Goal: Check status: Check status

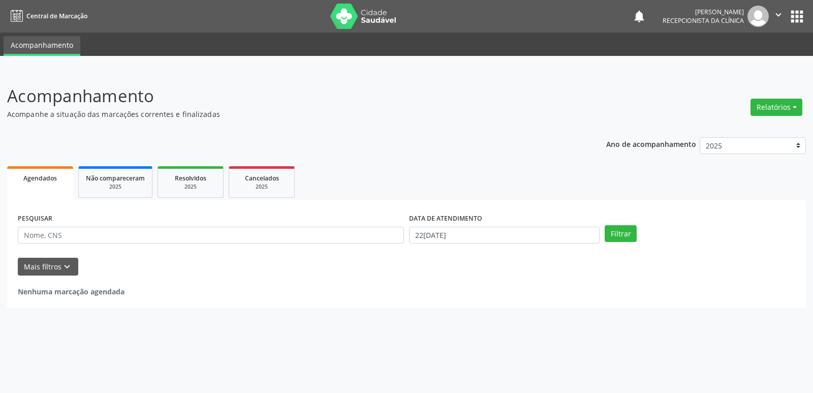
click at [427, 166] on ul "Agendados Não compareceram 2025 Resolvidos 2025 Cancelados 2025" at bounding box center [406, 182] width 799 height 37
click at [561, 234] on input "22[DATE]" at bounding box center [504, 235] width 190 height 17
click at [525, 116] on span "1" at bounding box center [528, 114] width 20 height 20
type input "01/08/2025"
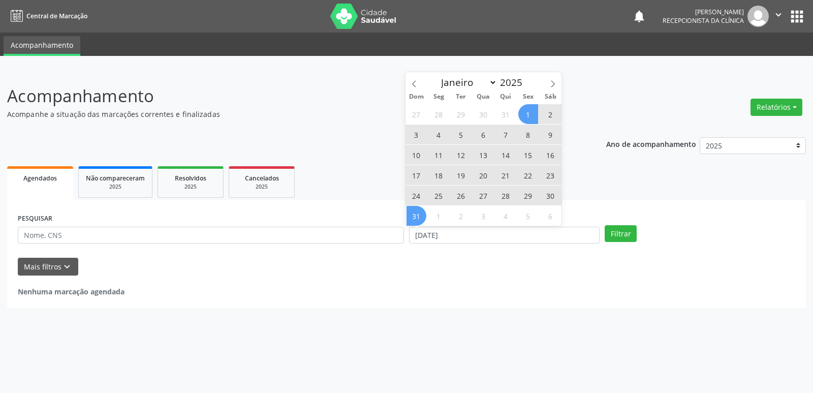
click at [422, 214] on span "31" at bounding box center [416, 216] width 20 height 20
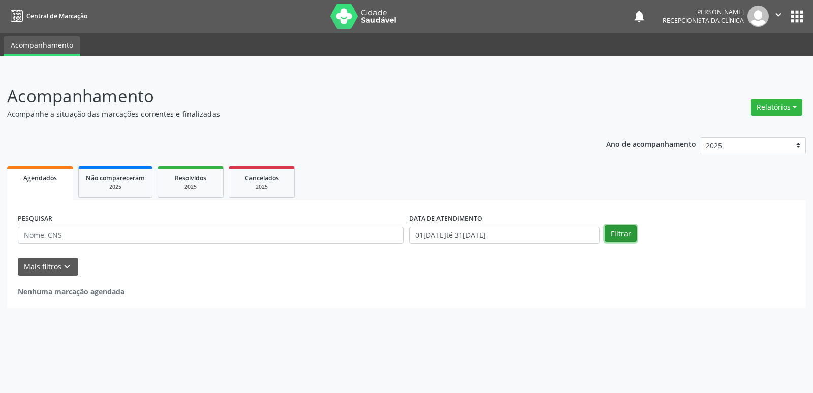
click at [627, 232] on button "Filtrar" at bounding box center [621, 233] width 32 height 17
click at [51, 266] on button "Mais filtros keyboard_arrow_down" at bounding box center [48, 267] width 60 height 18
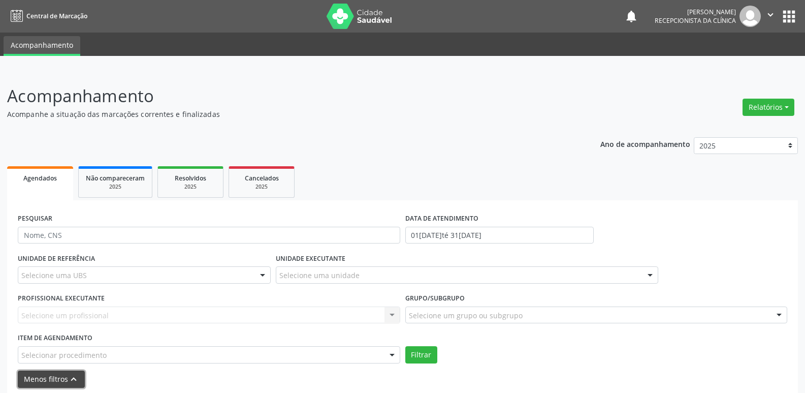
scroll to position [34, 0]
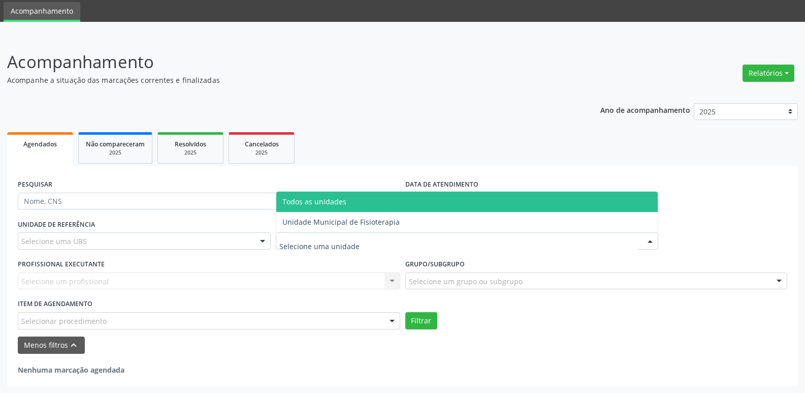
click at [479, 243] on div at bounding box center [467, 240] width 383 height 17
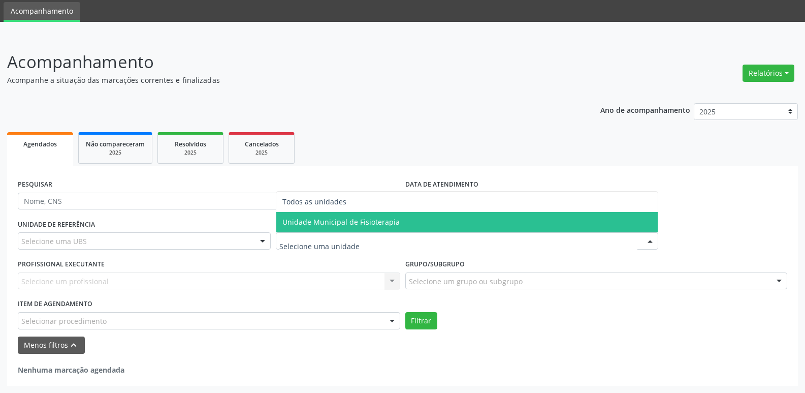
click at [366, 223] on span "Unidade Municipal de Fisioterapia" at bounding box center [340, 222] width 117 height 10
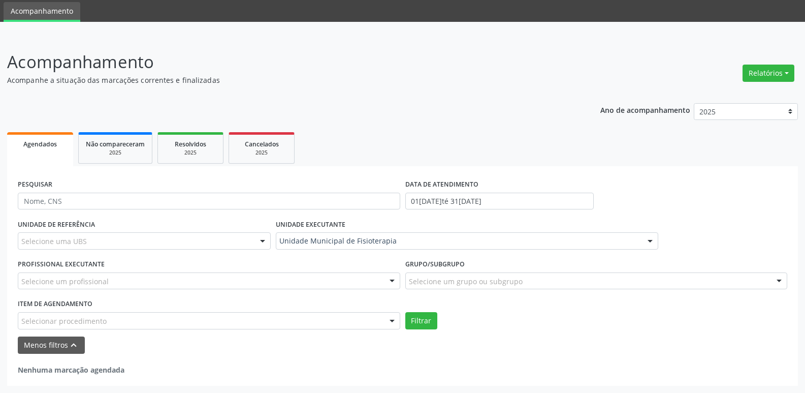
click at [708, 230] on div "UNIDADE DE REFERÊNCIA Selecione uma UBS Todas as UBS Unidade de Saude da Famili…" at bounding box center [402, 272] width 775 height 112
click at [75, 197] on input "text" at bounding box center [209, 201] width 383 height 17
click at [419, 319] on button "Filtrar" at bounding box center [421, 320] width 32 height 17
click at [92, 200] on input "ilias" at bounding box center [209, 201] width 383 height 17
type input "i"
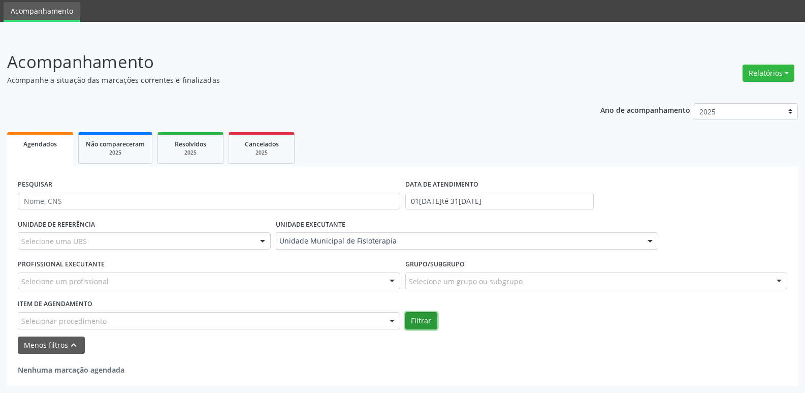
click at [425, 320] on button "Filtrar" at bounding box center [421, 320] width 32 height 17
click at [348, 320] on div "Selecionar procedimento" at bounding box center [209, 320] width 383 height 17
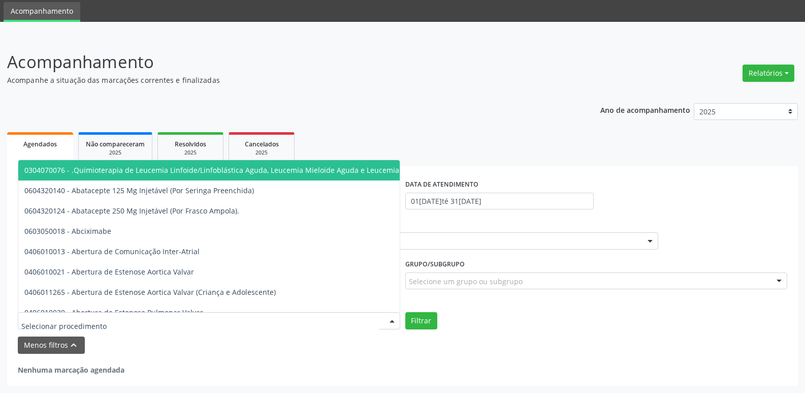
click at [748, 185] on div "PESQUISAR DATA DE ATENDIMENTO 01/08/2025 até 31/08/2025" at bounding box center [402, 197] width 775 height 40
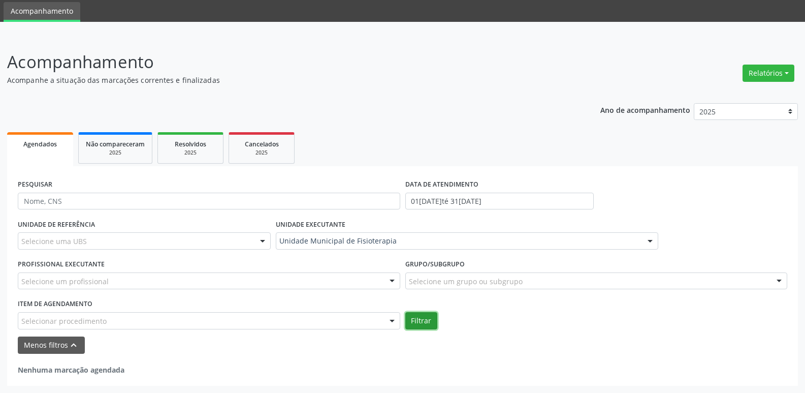
click at [423, 318] on button "Filtrar" at bounding box center [421, 320] width 32 height 17
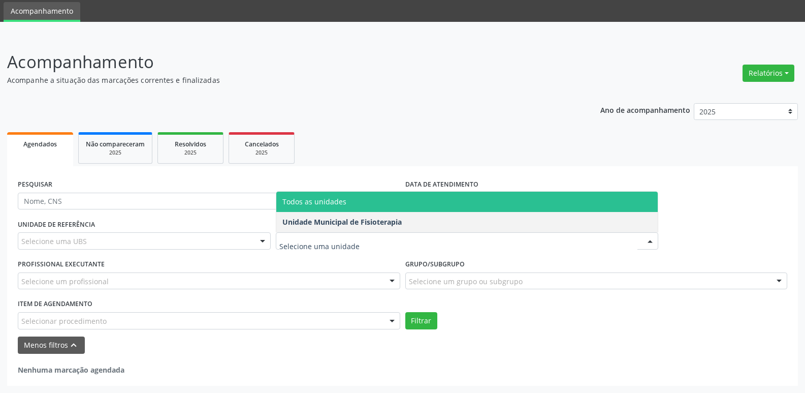
click at [348, 202] on span "Todos as unidades" at bounding box center [467, 202] width 382 height 20
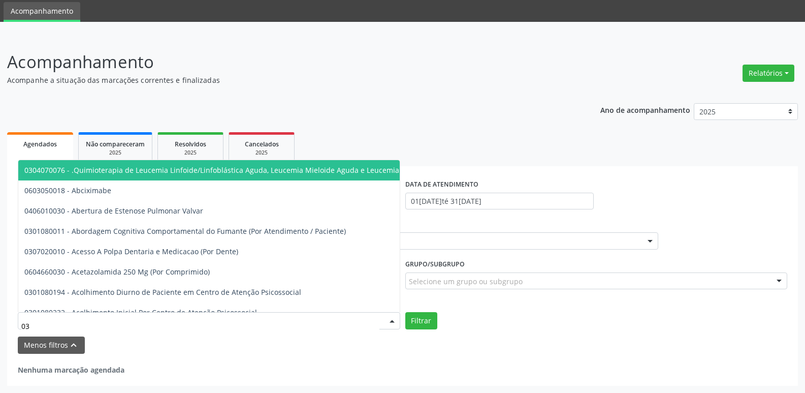
type input "0"
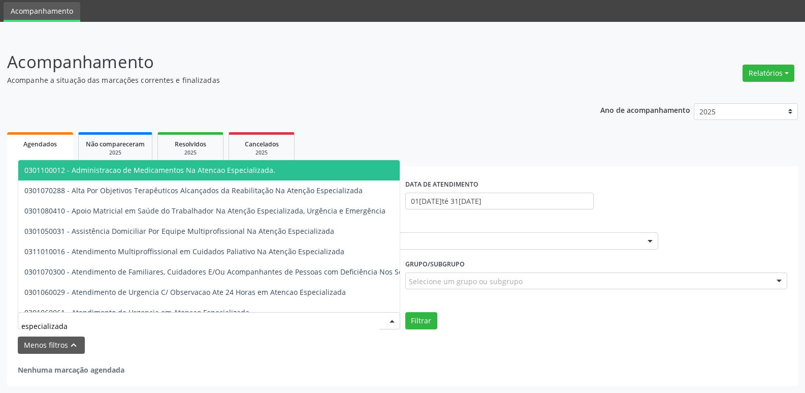
click at [75, 330] on input "especializada" at bounding box center [200, 325] width 358 height 20
type input "especializada"
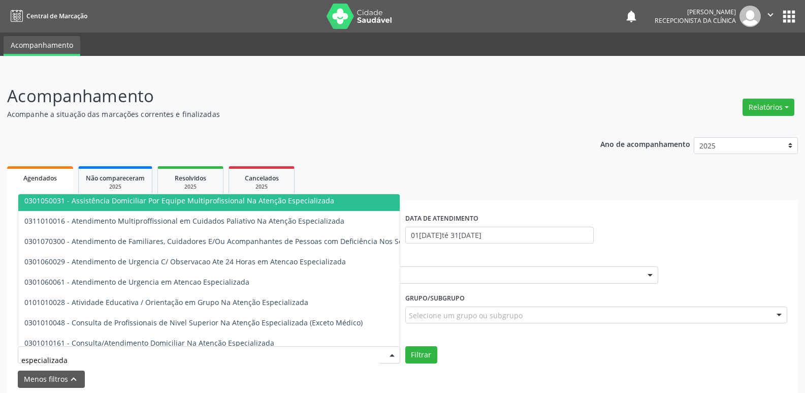
scroll to position [102, 0]
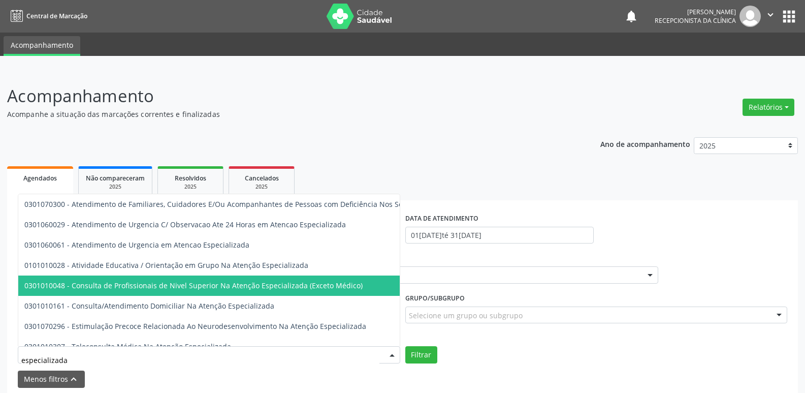
click at [58, 288] on span "0301010048 - Consulta de Profissionais de Nivel Superior Na Atenção Especializa…" at bounding box center [193, 285] width 338 height 10
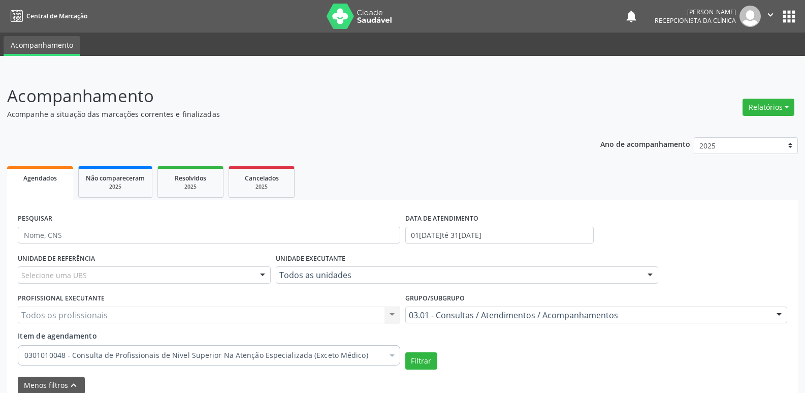
scroll to position [40, 0]
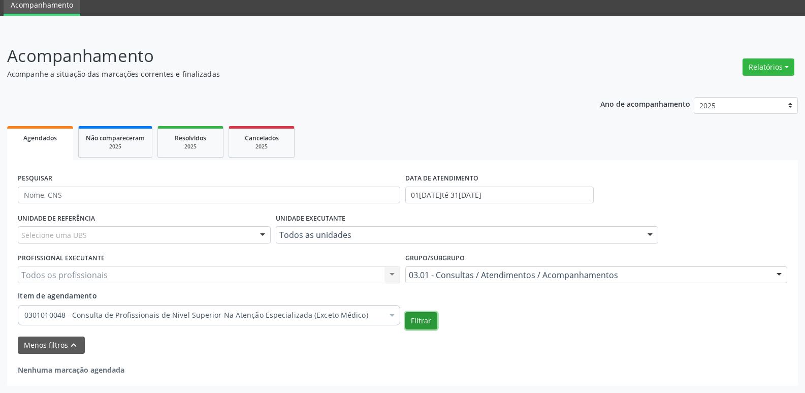
click at [417, 326] on button "Filtrar" at bounding box center [421, 320] width 32 height 17
click at [429, 319] on button "Filtrar" at bounding box center [421, 320] width 32 height 17
click at [412, 320] on button "Filtrar" at bounding box center [421, 320] width 32 height 17
click at [108, 192] on input "text" at bounding box center [209, 194] width 383 height 17
type input "joão"
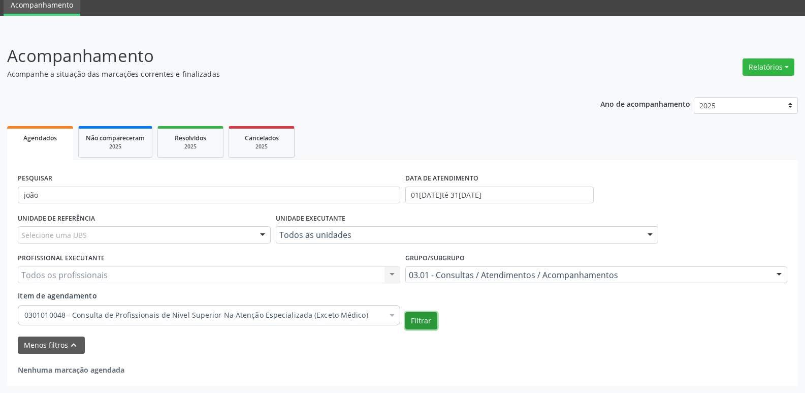
click at [427, 320] on button "Filtrar" at bounding box center [421, 320] width 32 height 17
click at [46, 145] on link "Agendados" at bounding box center [40, 143] width 66 height 34
click at [456, 363] on div "Nenhuma marcação agendada" at bounding box center [403, 364] width 770 height 21
click at [581, 335] on form "PESQUISAR joão DATA DE ATENDIMENTO 01/08/2025 até 31/08/2025 UNIDADE DE REFERÊN…" at bounding box center [403, 262] width 770 height 183
click at [547, 353] on div "Menos filtros keyboard_arrow_up" at bounding box center [402, 345] width 775 height 18
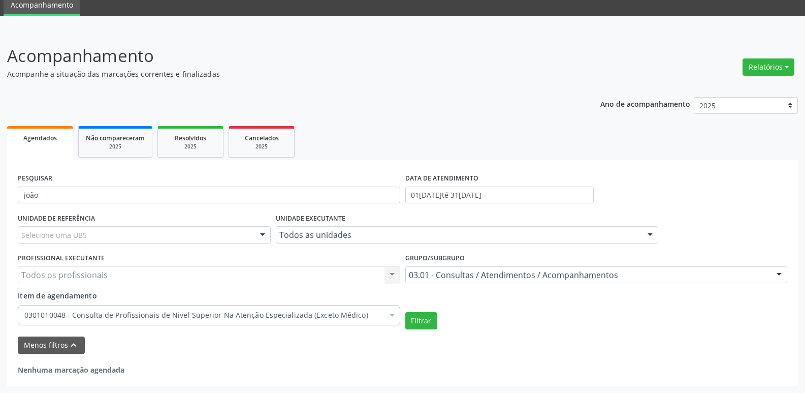
click at [510, 353] on div "Menos filtros keyboard_arrow_up" at bounding box center [402, 345] width 775 height 18
click at [588, 354] on div "Menos filtros keyboard_arrow_up" at bounding box center [402, 345] width 775 height 18
click at [428, 321] on button "Filtrar" at bounding box center [421, 320] width 32 height 17
drag, startPoint x: 108, startPoint y: 198, endPoint x: 0, endPoint y: 192, distance: 108.4
click at [0, 192] on div "Acompanhamento Acompanhe a situação das marcações correntes e finalizadas Relat…" at bounding box center [402, 211] width 805 height 363
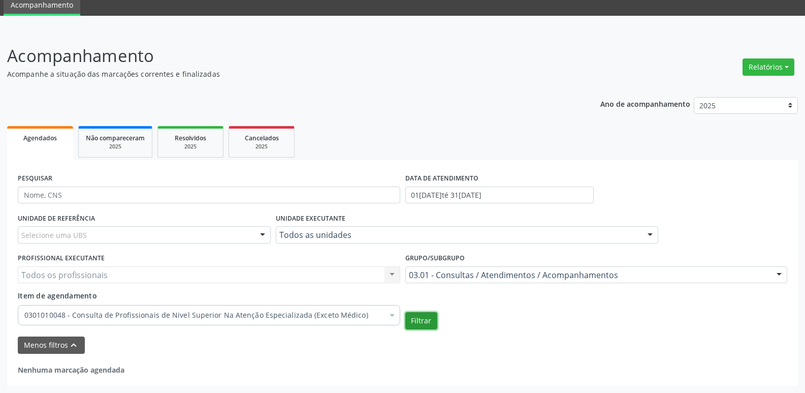
click at [431, 323] on button "Filtrar" at bounding box center [421, 320] width 32 height 17
click at [458, 350] on div "Menos filtros keyboard_arrow_up" at bounding box center [402, 345] width 775 height 18
click at [481, 360] on div "Nenhuma marcação agendada" at bounding box center [403, 364] width 770 height 21
click at [517, 106] on div "Ano de acompanhamento 2025 Agendados Não compareceram 2025 Resolvidos 2025 Canc…" at bounding box center [402, 238] width 791 height 296
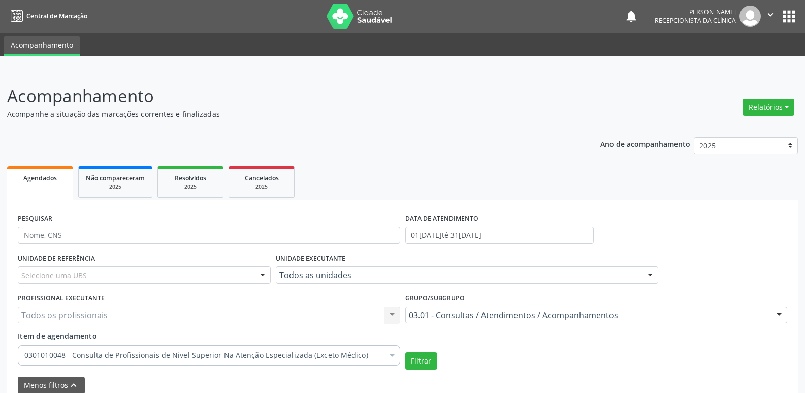
click at [783, 17] on button "apps" at bounding box center [789, 17] width 18 height 18
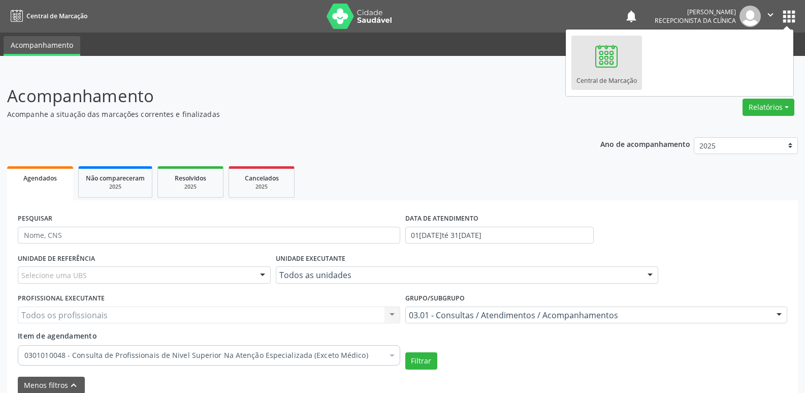
click at [616, 68] on div at bounding box center [606, 56] width 30 height 30
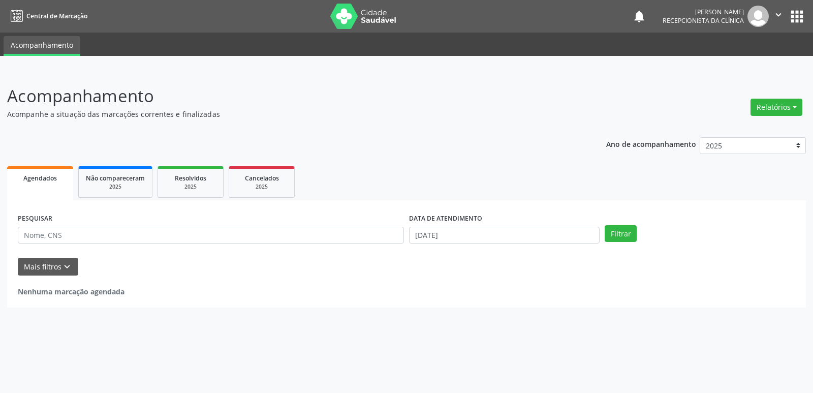
click at [799, 15] on button "apps" at bounding box center [797, 17] width 18 height 18
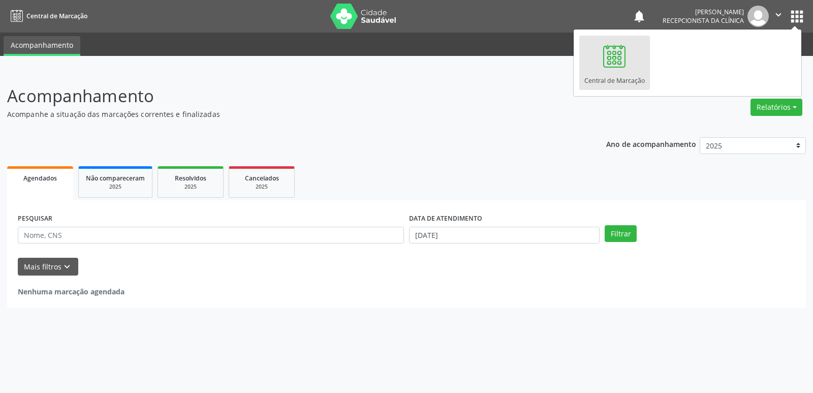
click at [603, 111] on header "Acompanhamento Acompanhe a situação das marcações correntes e finalizadas Relat…" at bounding box center [406, 101] width 799 height 36
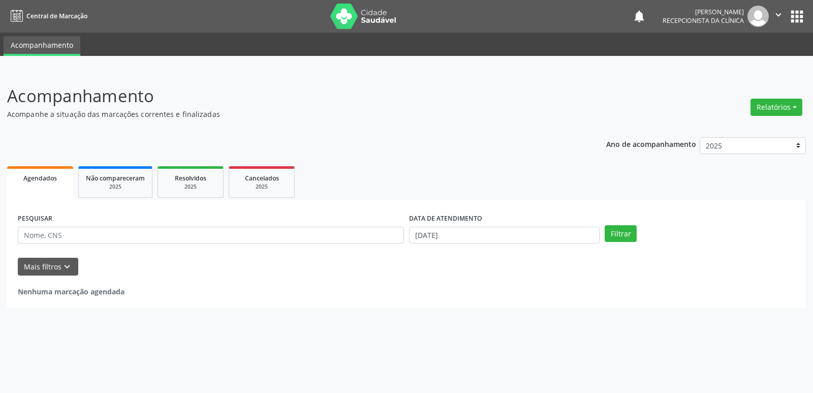
click at [616, 80] on div "Acompanhamento Acompanhe a situação das marcações correntes e finalizadas Relat…" at bounding box center [406, 231] width 813 height 323
